Goal: Transaction & Acquisition: Purchase product/service

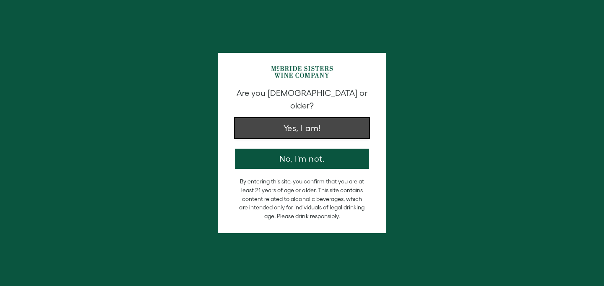
click at [306, 124] on button "Yes, I am!" at bounding box center [302, 128] width 134 height 20
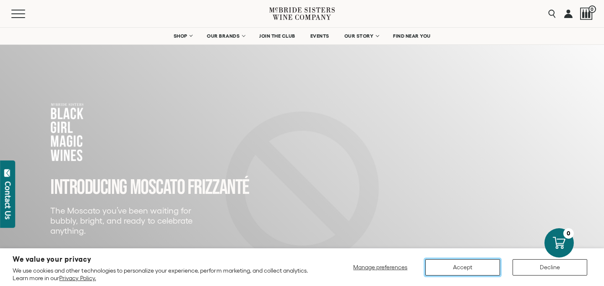
click at [463, 269] on button "Accept" at bounding box center [462, 267] width 75 height 16
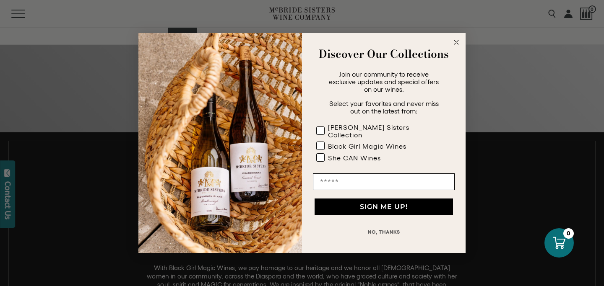
scroll to position [377, 0]
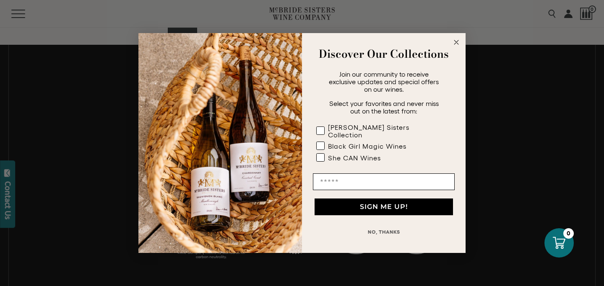
click at [455, 44] on circle "Close dialog" at bounding box center [456, 43] width 10 height 10
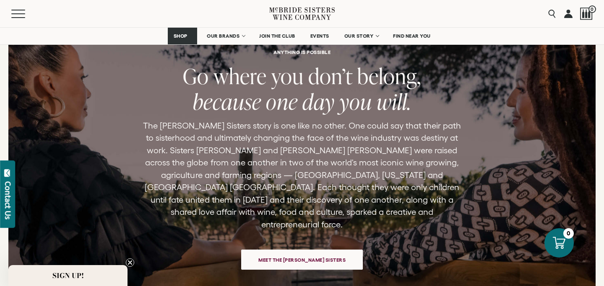
scroll to position [1796, 0]
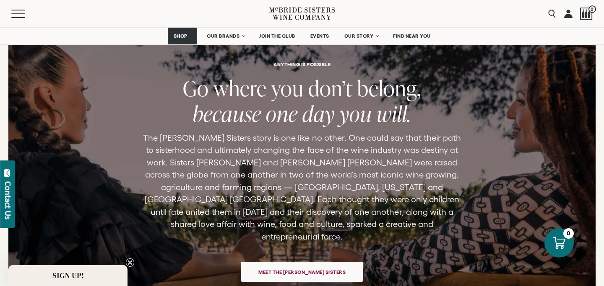
drag, startPoint x: 342, startPoint y: 16, endPoint x: 267, endPoint y: 15, distance: 75.4
click at [267, 15] on div "Menu Search 0" at bounding box center [302, 13] width 604 height 27
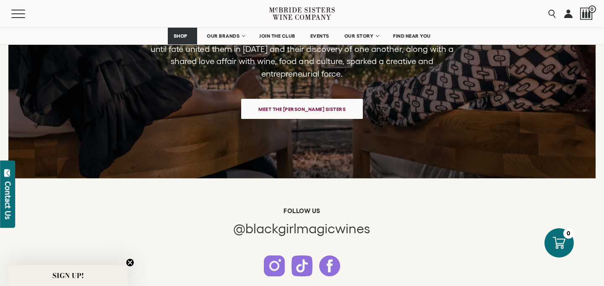
scroll to position [1959, 0]
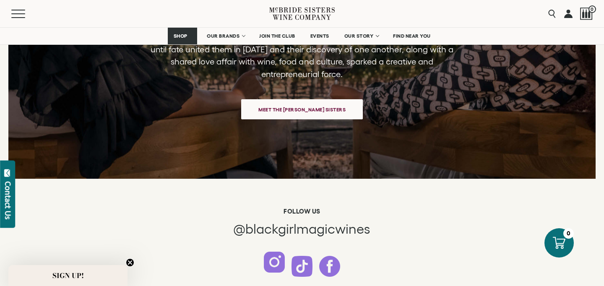
click at [274, 265] on div at bounding box center [274, 262] width 21 height 21
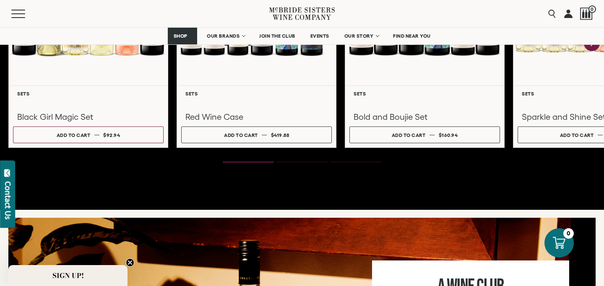
scroll to position [1078, 0]
